Goal: Entertainment & Leisure: Consume media (video, audio)

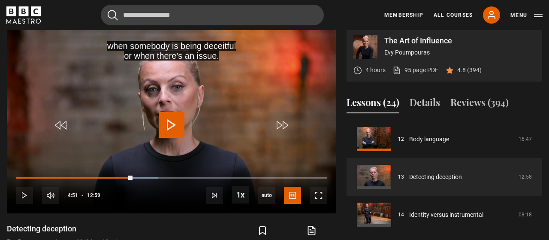
scroll to position [354, 0]
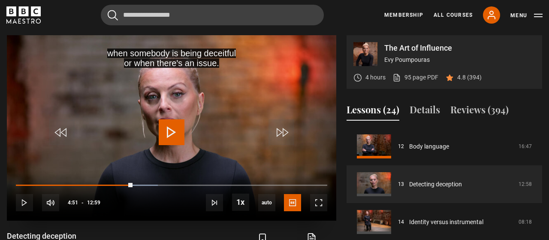
click at [175, 127] on span "Video Player" at bounding box center [172, 132] width 26 height 26
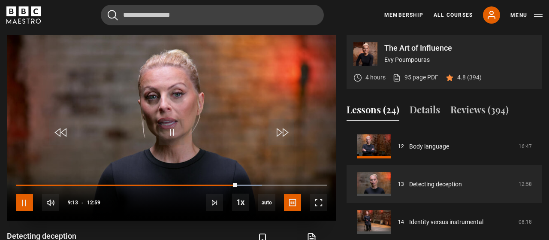
click at [23, 203] on span "Video Player" at bounding box center [24, 202] width 17 height 17
click at [173, 135] on span "Video Player" at bounding box center [172, 132] width 26 height 26
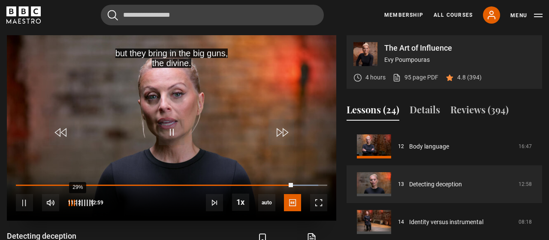
click at [74, 206] on li "Volume Level" at bounding box center [74, 203] width 1 height 6
click at [74, 204] on li "Volume Level" at bounding box center [74, 203] width 1 height 6
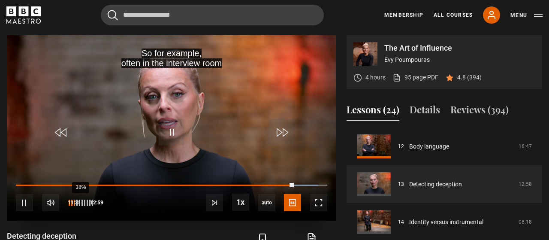
click at [77, 206] on div "38%" at bounding box center [80, 202] width 26 height 17
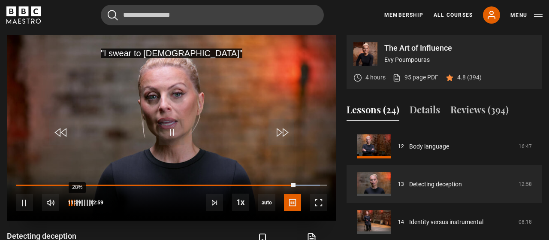
click at [77, 205] on div "28%" at bounding box center [77, 203] width 0 height 6
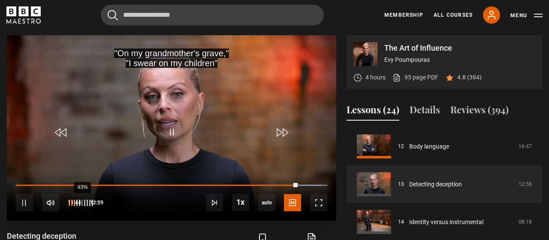
click at [78, 204] on li "Volume Level" at bounding box center [78, 203] width 1 height 6
click at [75, 202] on li "Volume Level" at bounding box center [75, 203] width 1 height 6
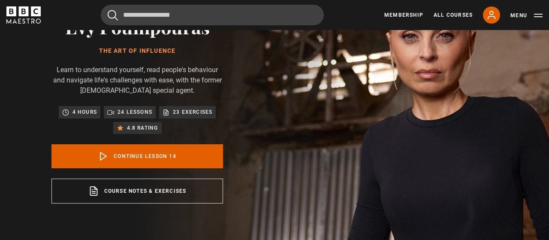
scroll to position [85, 0]
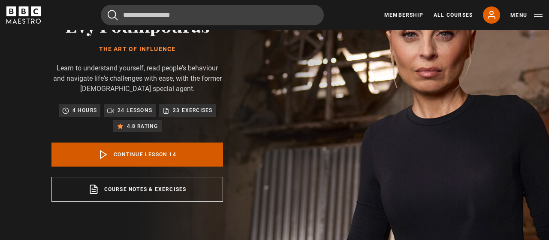
click at [148, 158] on link "Continue lesson 14" at bounding box center [137, 154] width 172 height 24
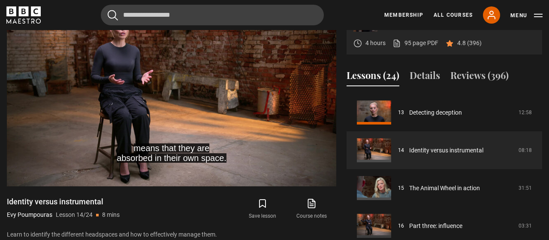
scroll to position [356, 0]
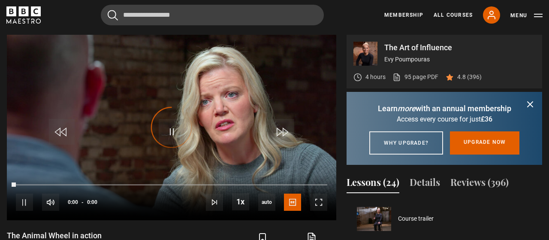
scroll to position [528, 0]
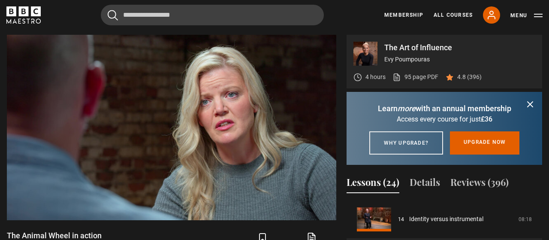
click at [532, 103] on icon "submit" at bounding box center [530, 104] width 10 height 10
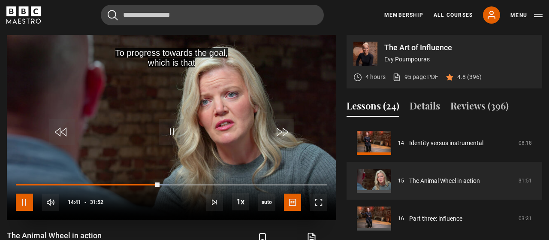
click at [24, 204] on span "Video Player" at bounding box center [24, 202] width 17 height 17
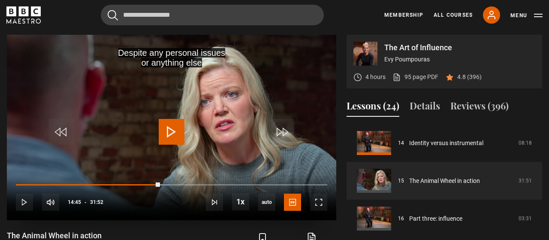
click at [171, 132] on span "Video Player" at bounding box center [172, 132] width 26 height 26
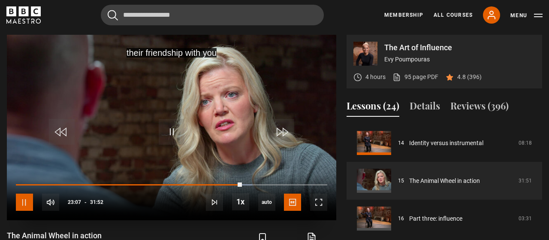
click at [23, 201] on span "Video Player" at bounding box center [24, 202] width 17 height 17
click at [171, 134] on span "Video Player" at bounding box center [172, 132] width 26 height 26
click at [231, 185] on div "10s Skip Back 10 seconds Pause 10s Skip Forward 10 seconds Loaded : 76.96% 21:5…" at bounding box center [172, 197] width 330 height 48
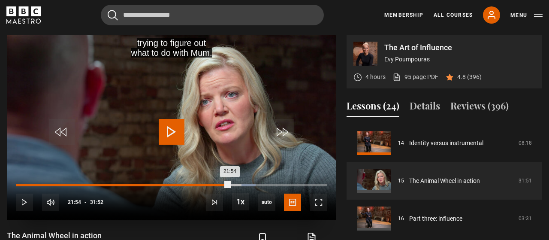
click at [230, 184] on div "21:54" at bounding box center [123, 185] width 214 height 3
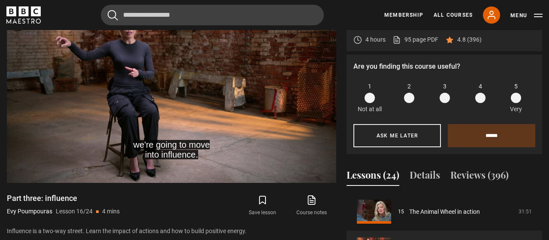
scroll to position [368, 0]
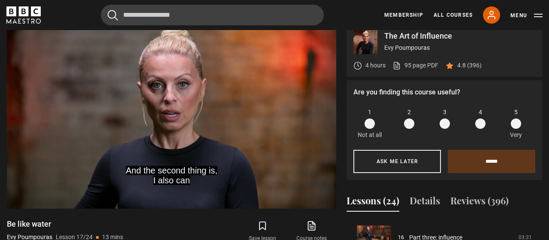
scroll to position [368, 0]
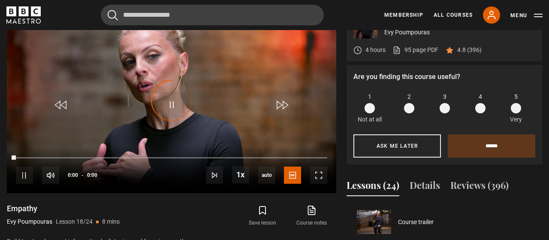
scroll to position [642, 0]
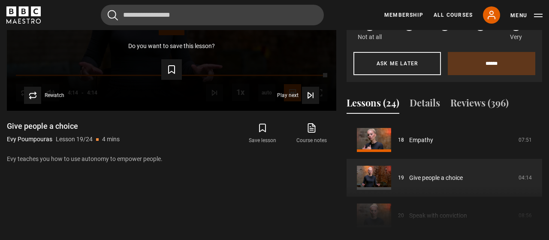
scroll to position [477, 0]
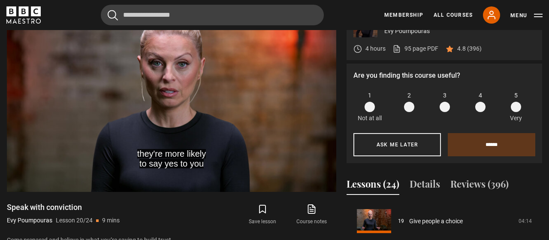
scroll to position [385, 0]
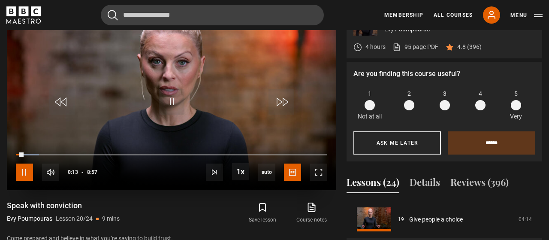
click at [26, 171] on span "Video Player" at bounding box center [24, 171] width 17 height 17
